Goal: Information Seeking & Learning: Learn about a topic

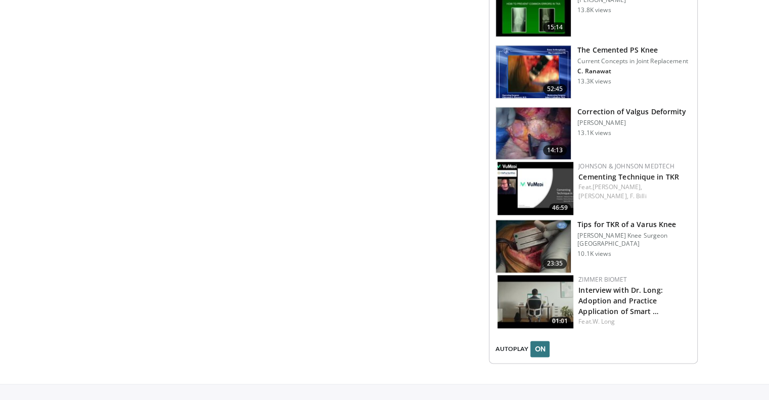
scroll to position [1220, 0]
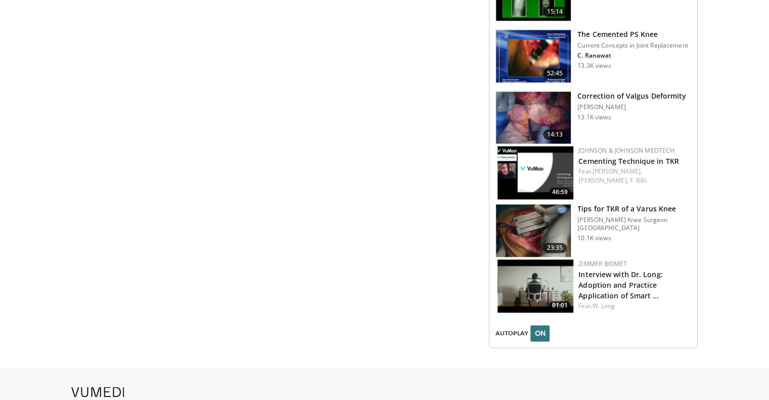
click at [527, 161] on img at bounding box center [535, 172] width 76 height 53
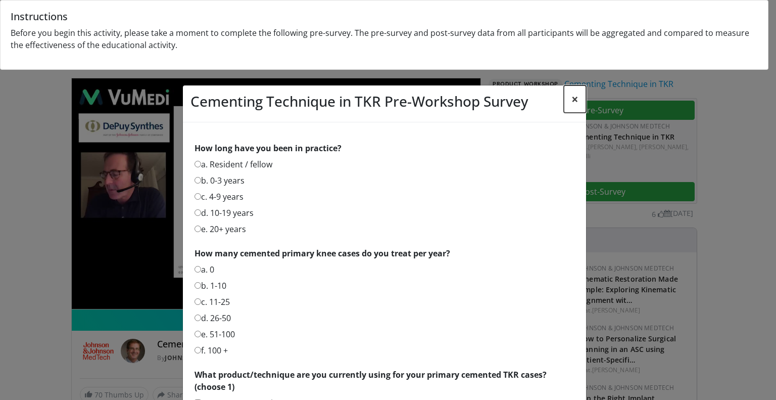
click at [569, 97] on button "×" at bounding box center [575, 98] width 22 height 27
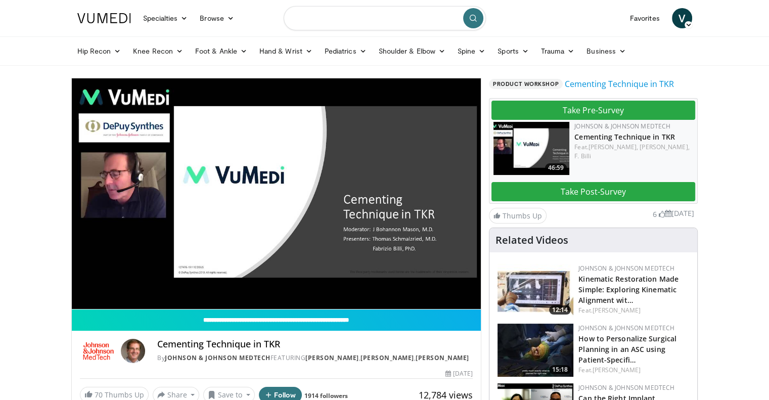
click at [344, 15] on input "Search topics, interventions" at bounding box center [385, 18] width 202 height 24
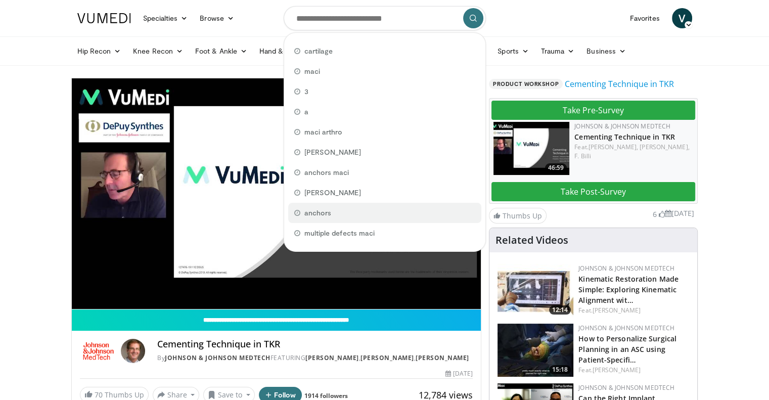
click at [330, 211] on span "anchors" at bounding box center [317, 213] width 27 height 10
type input "*******"
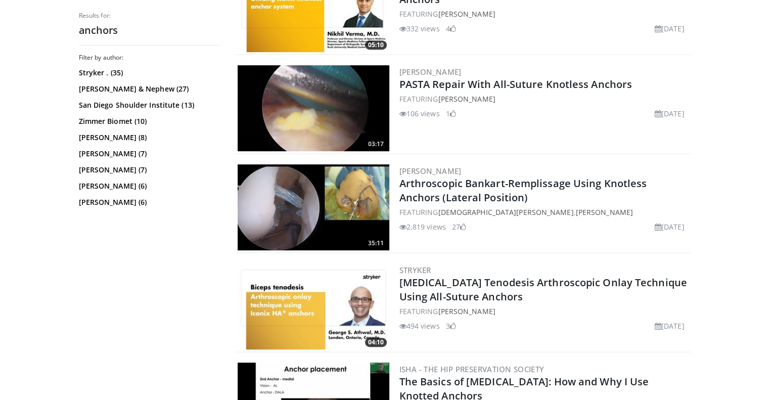
scroll to position [424, 0]
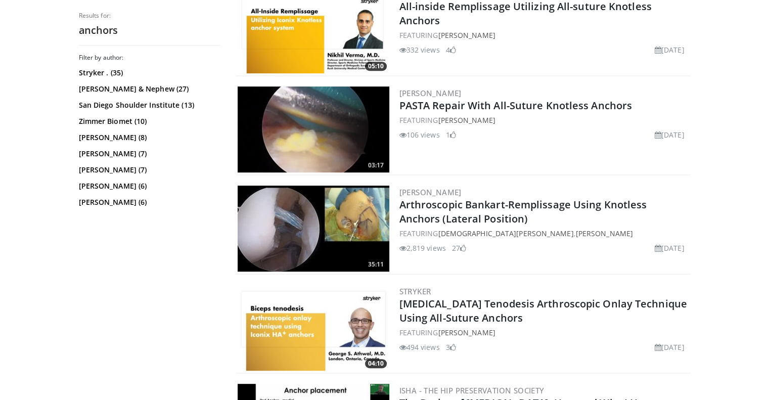
click at [330, 217] on img at bounding box center [314, 228] width 152 height 86
